Goal: Transaction & Acquisition: Purchase product/service

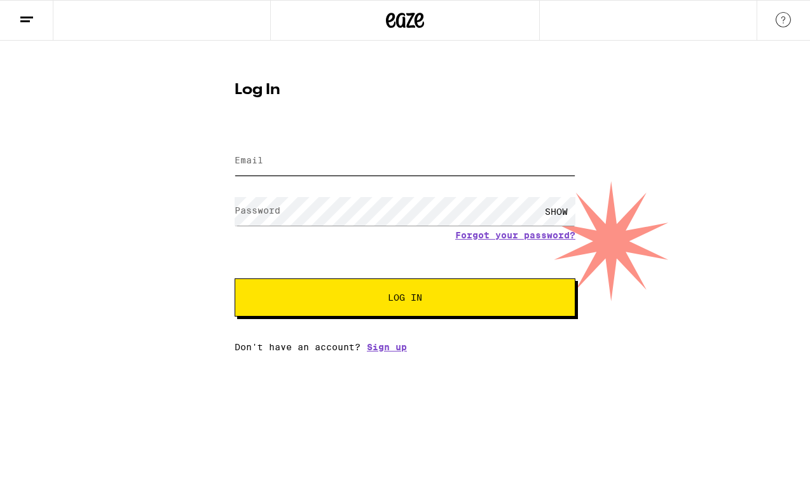
type input "[EMAIL_ADDRESS][DOMAIN_NAME]"
click at [405, 299] on button "Log In" at bounding box center [405, 297] width 341 height 38
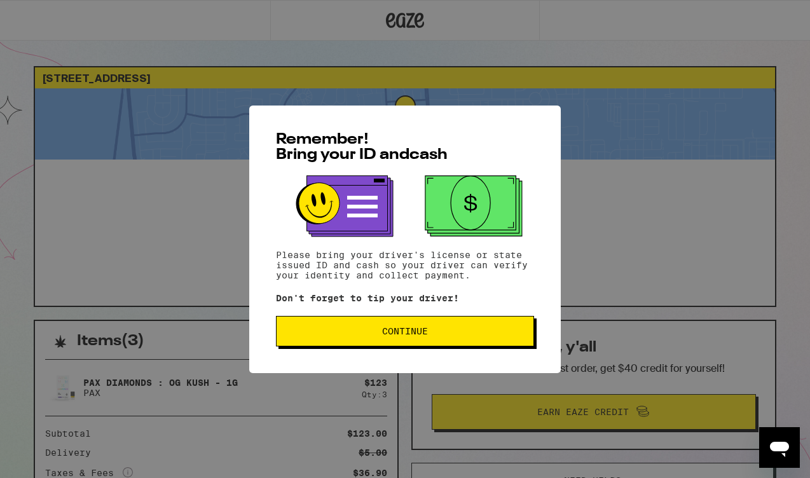
click at [508, 346] on button "Continue" at bounding box center [405, 331] width 258 height 31
click at [508, 346] on div "Remember! Bring your ID and cash Please bring your driver's license or state is…" at bounding box center [405, 240] width 312 height 268
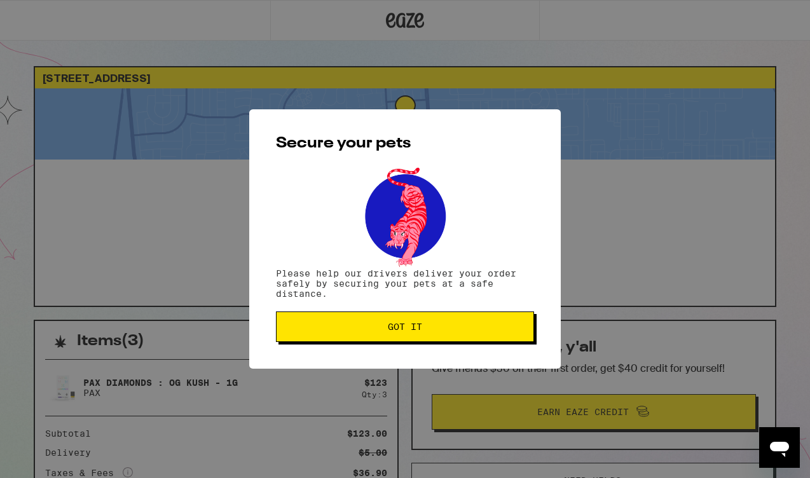
click at [493, 334] on button "Got it" at bounding box center [405, 327] width 258 height 31
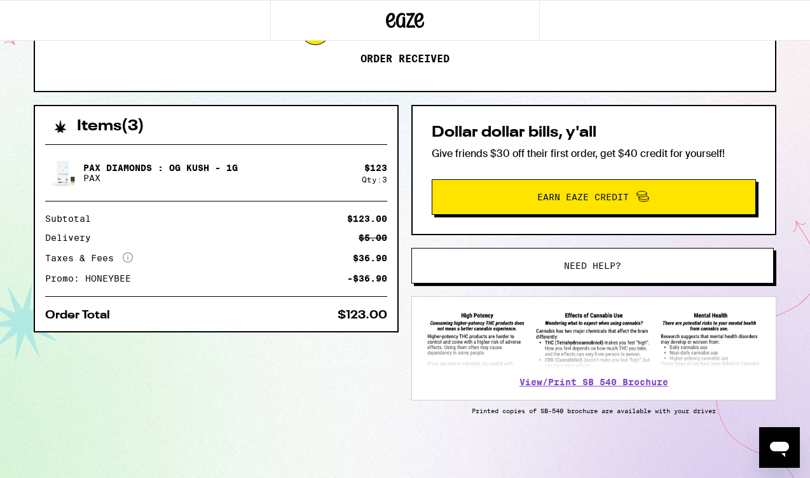
scroll to position [217, 0]
